Goal: Task Accomplishment & Management: Use online tool/utility

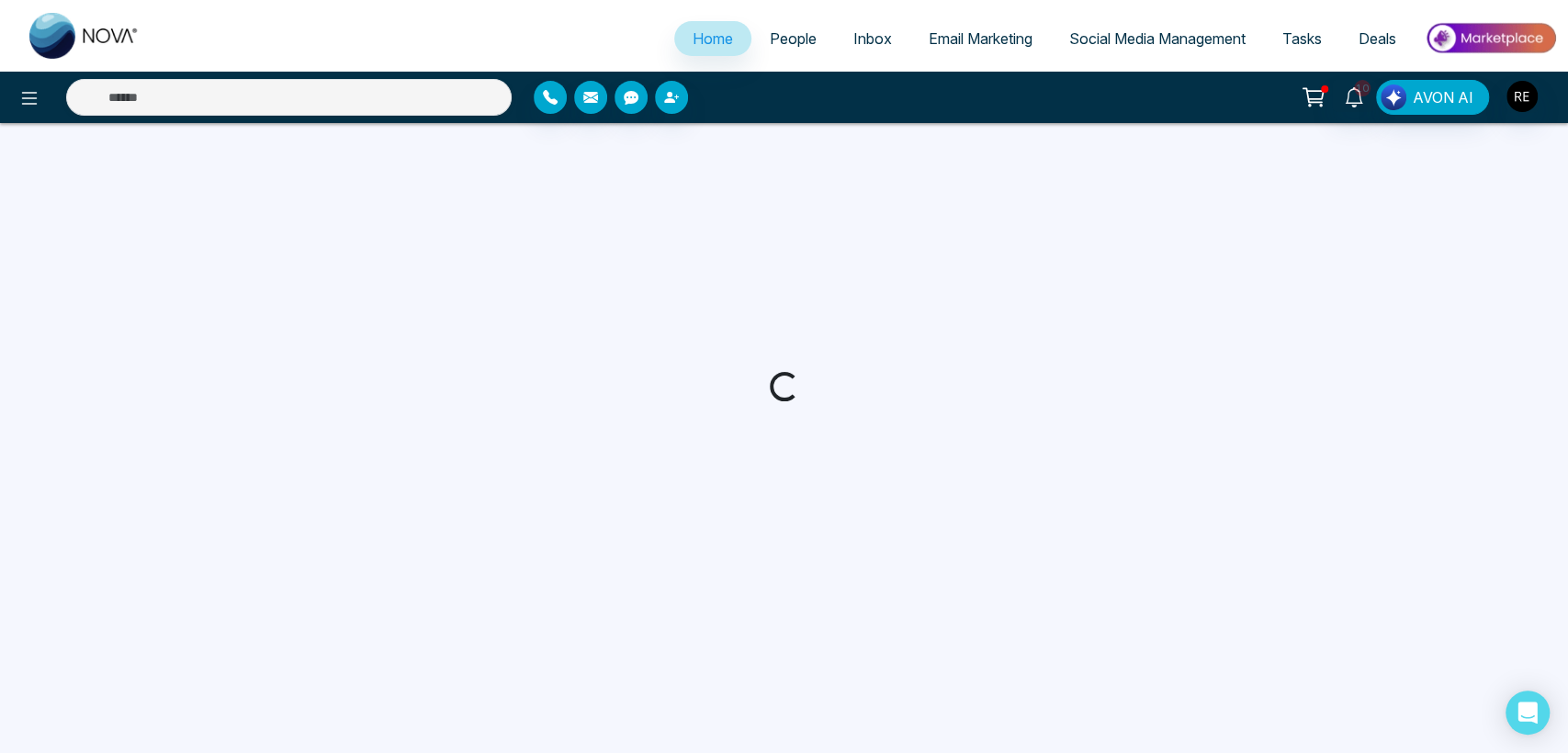
select select "*"
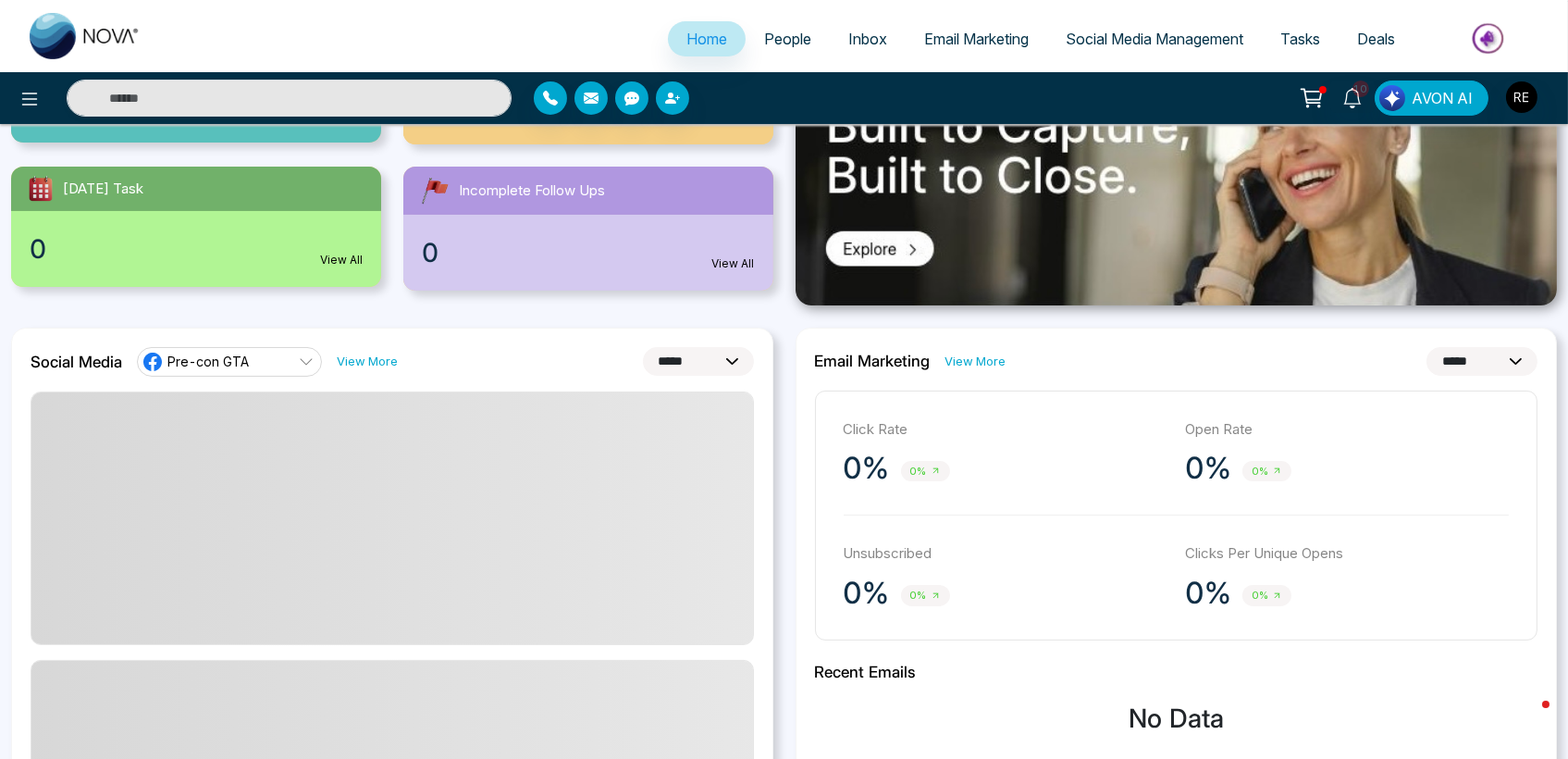
scroll to position [308, 0]
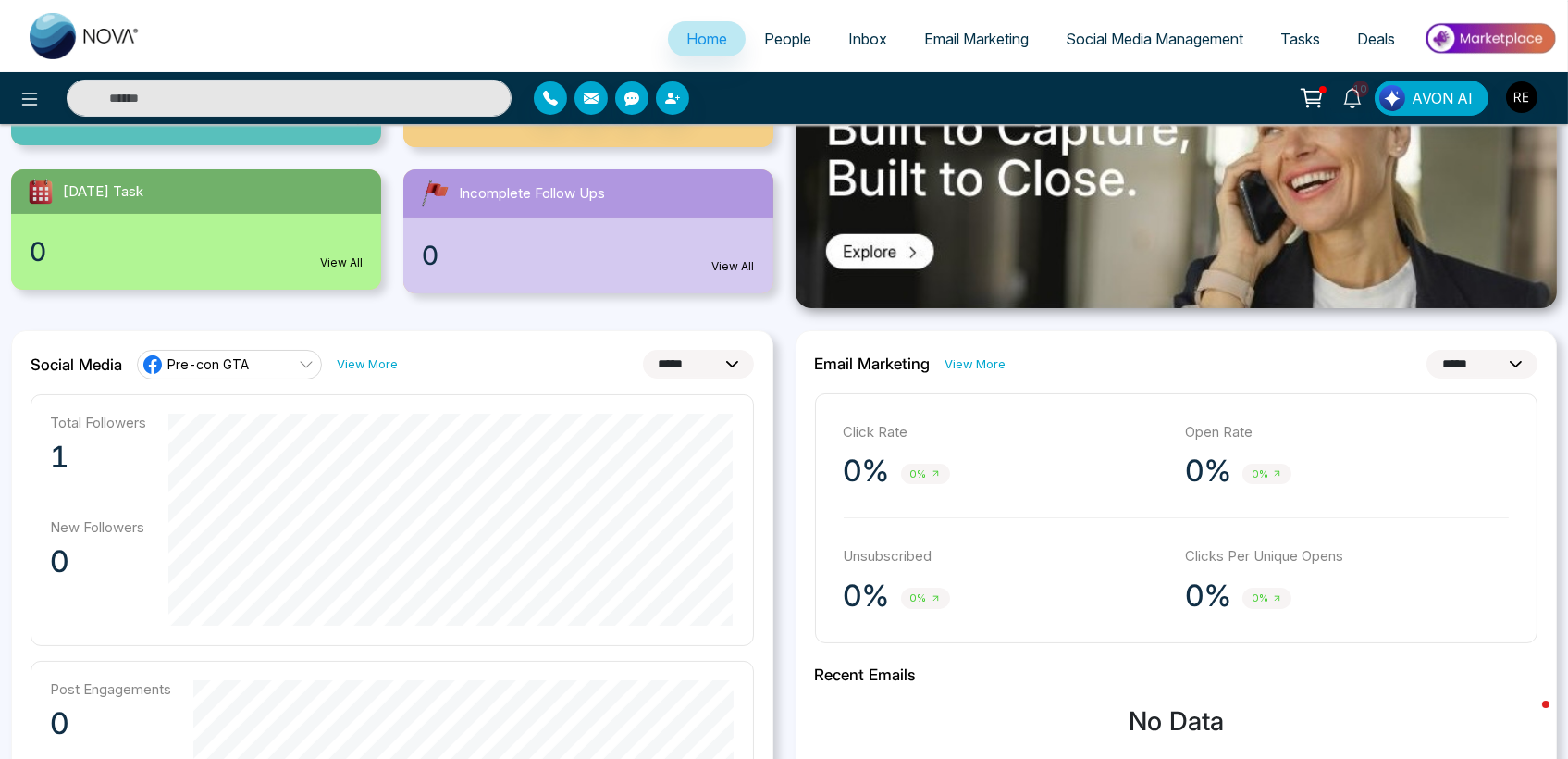
click at [1123, 32] on span "Social Media Management" at bounding box center [1155, 38] width 178 height 18
click at [1137, 45] on span "Social Media Management" at bounding box center [1155, 38] width 178 height 18
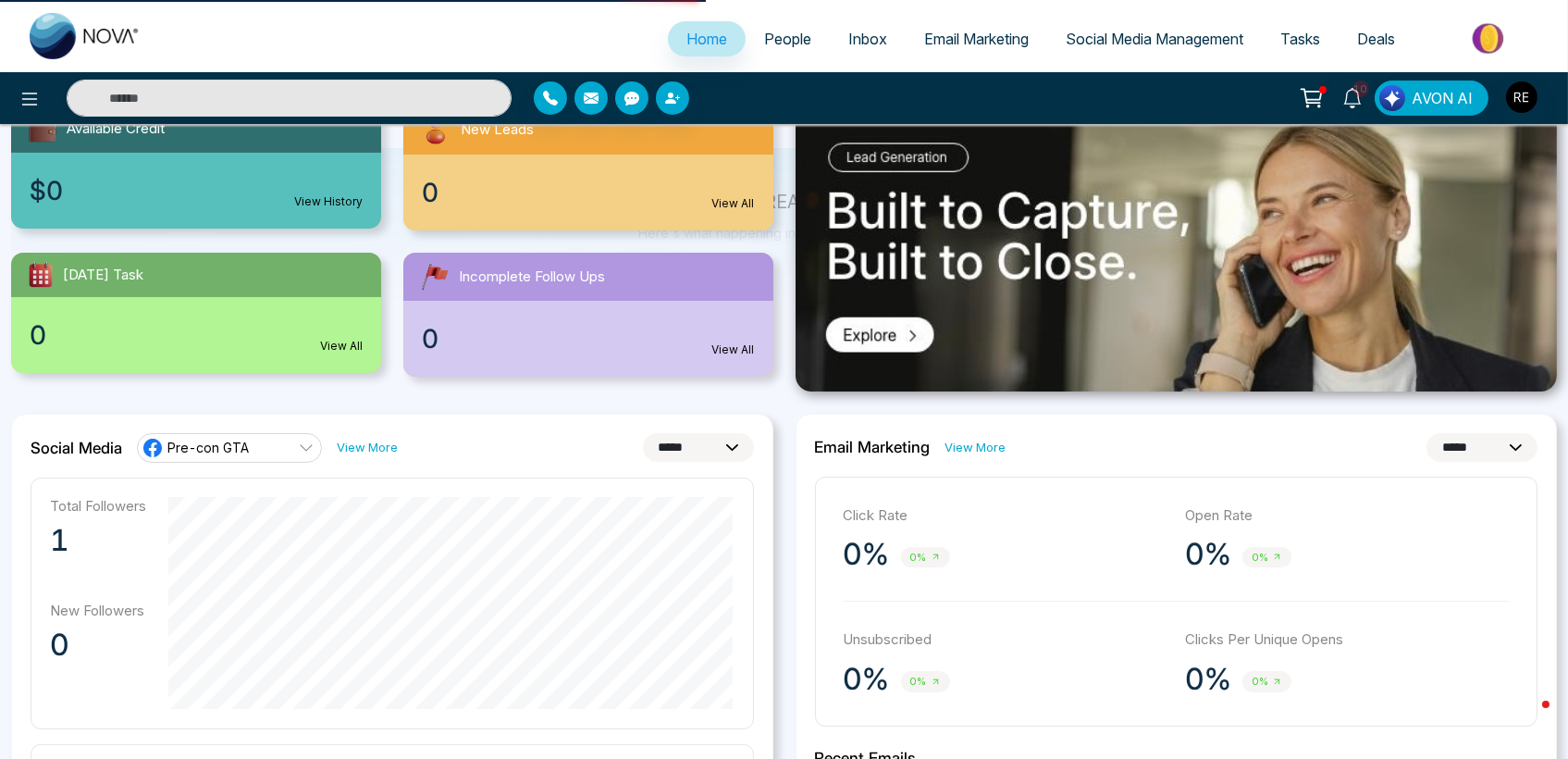
scroll to position [0, 0]
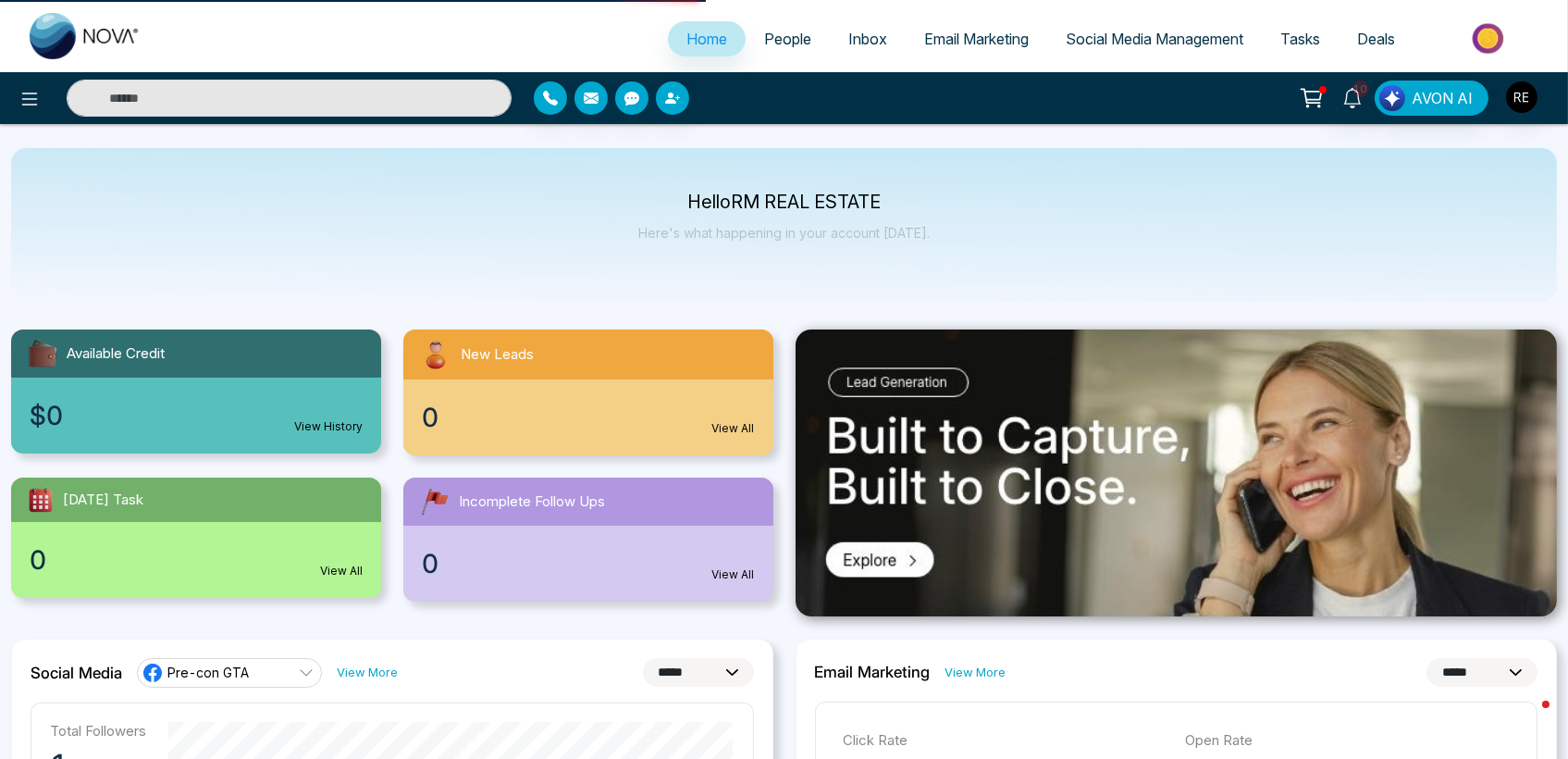
click at [1131, 39] on span "Social Media Management" at bounding box center [1155, 38] width 178 height 18
click at [1098, 46] on span "Social Media Management" at bounding box center [1155, 38] width 178 height 18
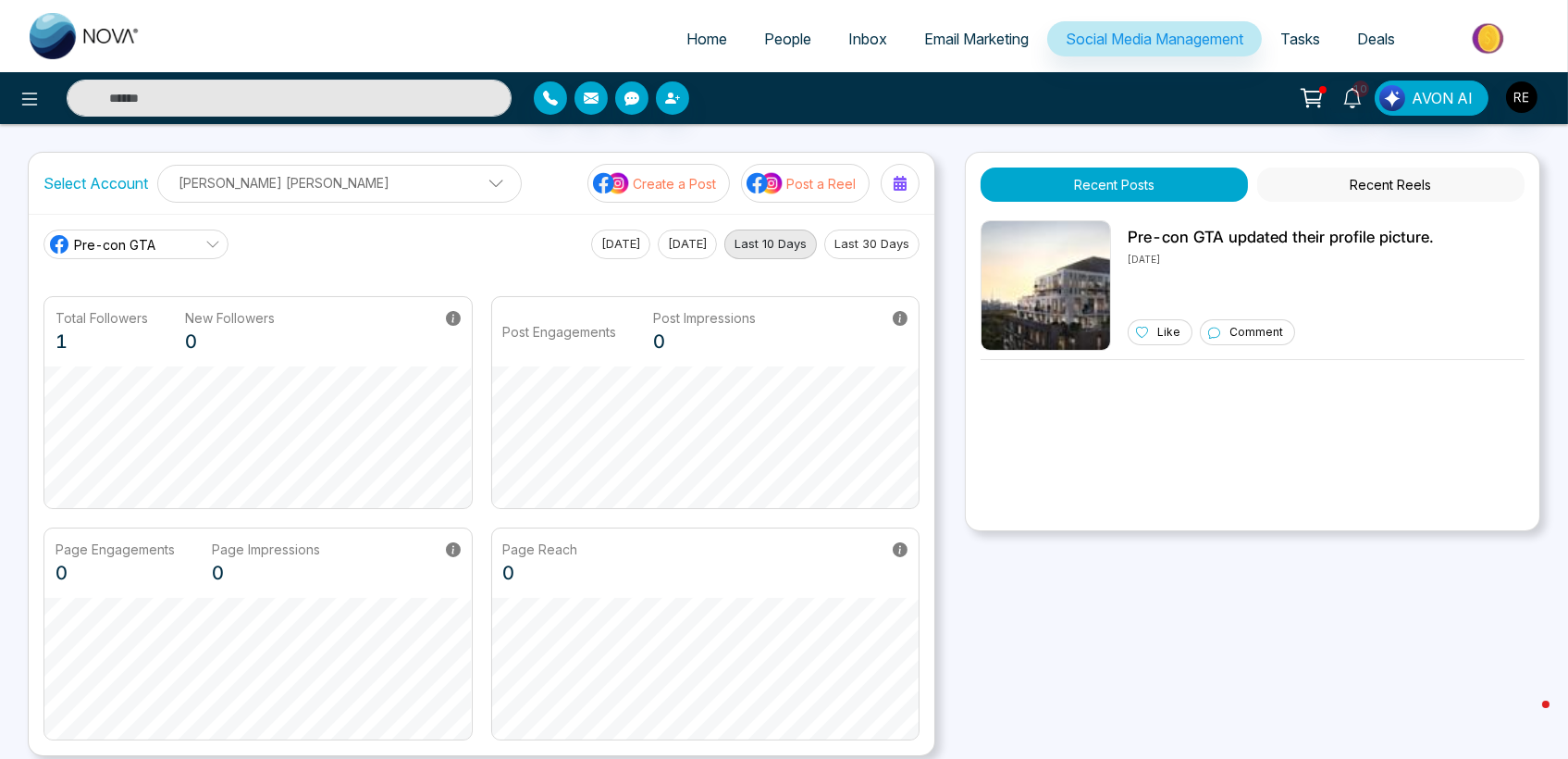
click at [307, 184] on p "[PERSON_NAME] [PERSON_NAME]" at bounding box center [339, 182] width 341 height 31
click at [196, 233] on link "Pre-con GTA" at bounding box center [136, 243] width 185 height 30
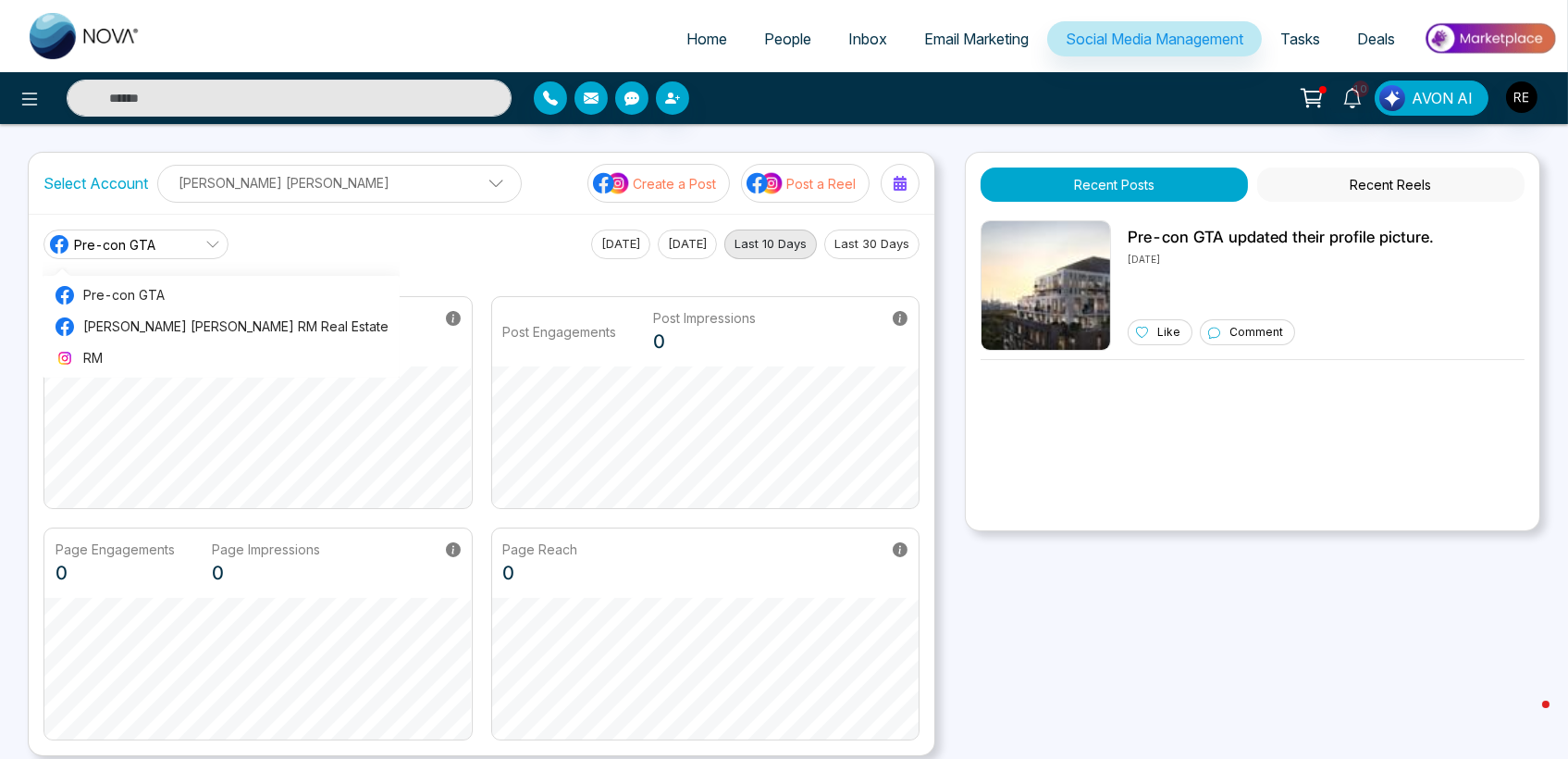
click at [252, 172] on p "Rick Manisha" at bounding box center [339, 182] width 341 height 31
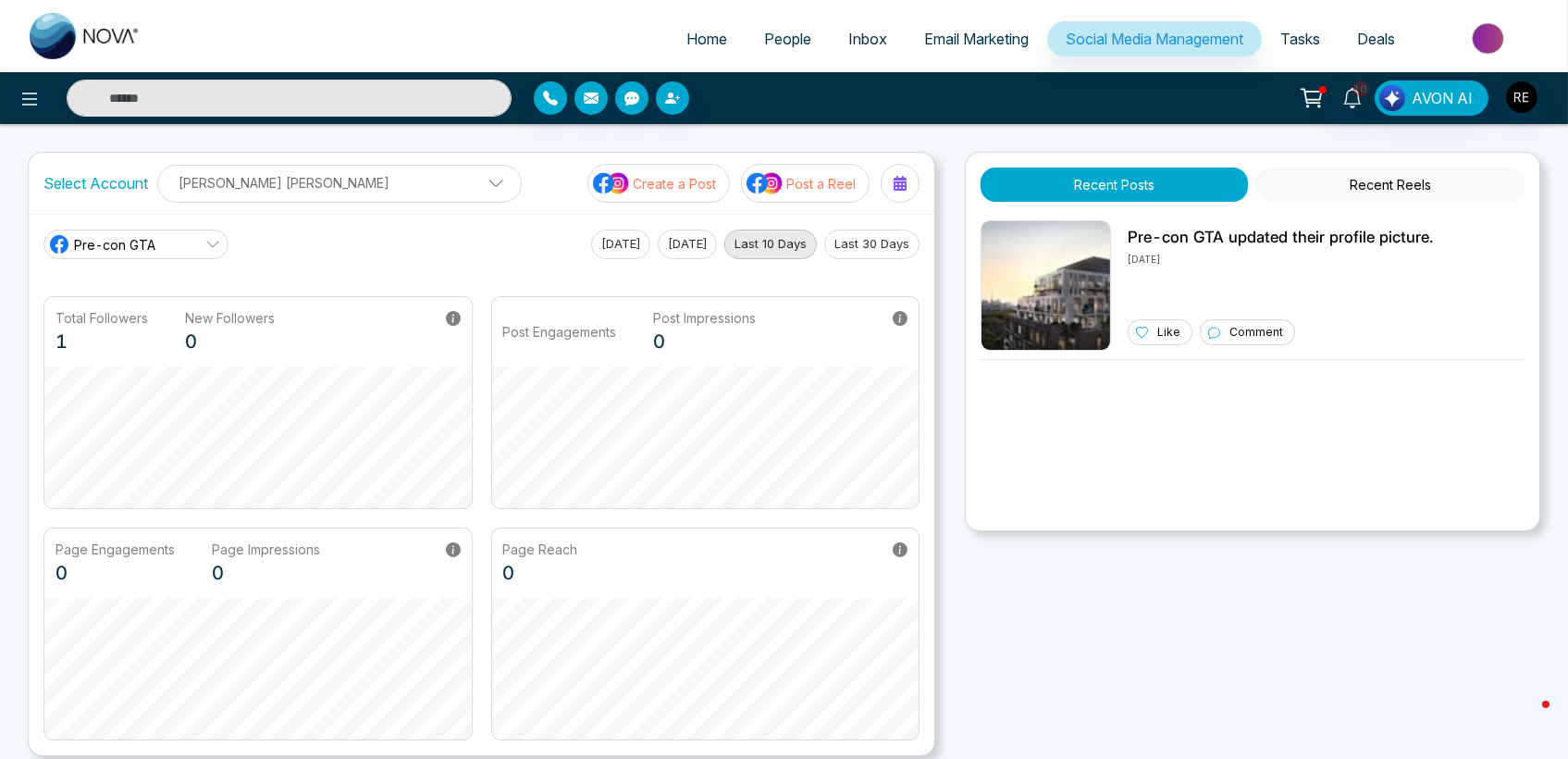
click at [114, 246] on span "Pre-con GTA" at bounding box center [115, 244] width 81 height 19
